Goal: Task Accomplishment & Management: Use online tool/utility

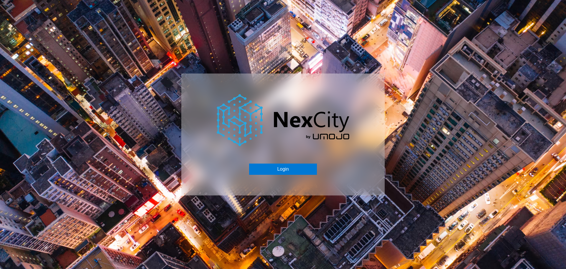
click at [284, 169] on button "Login" at bounding box center [283, 168] width 68 height 11
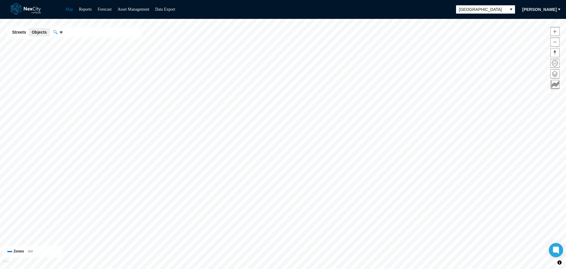
click at [125, 12] on li "Asset Management" at bounding box center [134, 9] width 32 height 7
click at [126, 8] on link "Asset Management" at bounding box center [134, 9] width 32 height 4
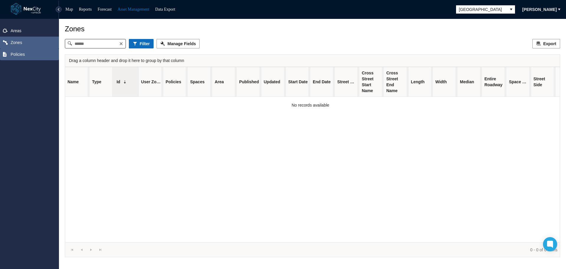
click at [32, 55] on span "Policies" at bounding box center [29, 54] width 59 height 12
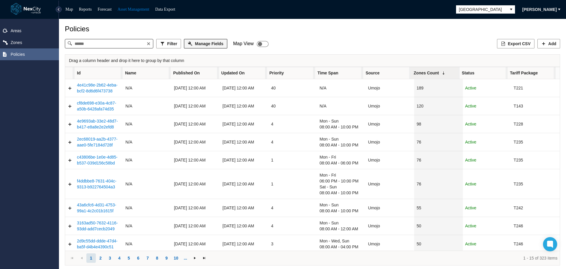
click at [208, 46] on span "Manage Fields" at bounding box center [209, 44] width 28 height 6
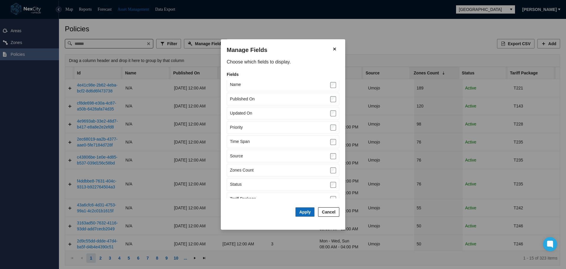
scroll to position [24, 0]
click at [337, 50] on icon "Close" at bounding box center [335, 49] width 6 height 5
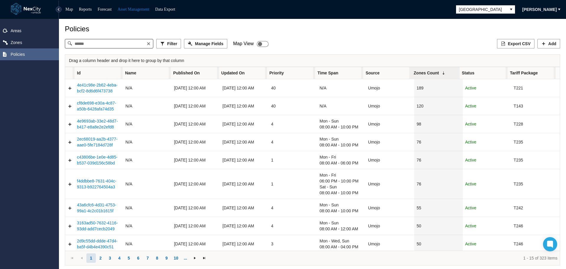
click at [363, 31] on div "Policies" at bounding box center [312, 29] width 495 height 8
click at [169, 45] on span "Filter" at bounding box center [172, 44] width 10 height 6
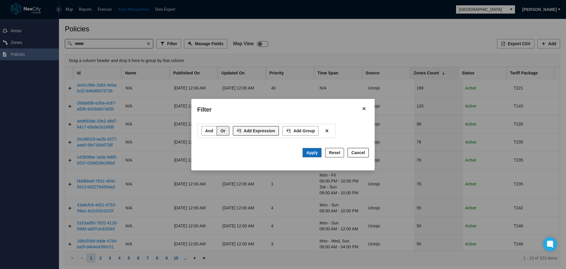
click at [250, 132] on span "Add Expression" at bounding box center [260, 131] width 32 height 6
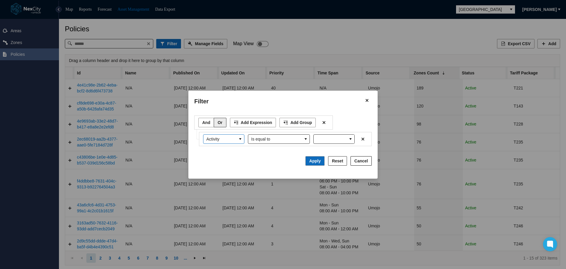
click at [236, 140] on span "Activity" at bounding box center [219, 138] width 33 height 9
click at [368, 98] on icon "Close" at bounding box center [367, 100] width 6 height 5
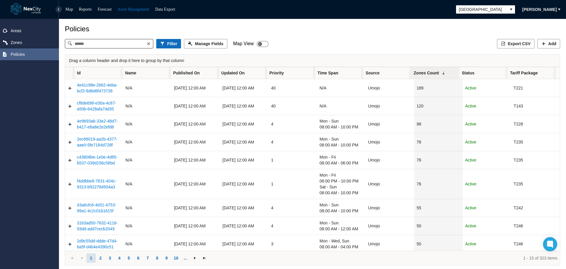
click at [383, 28] on div "Policies" at bounding box center [312, 29] width 495 height 8
